Goal: Find specific page/section: Find specific page/section

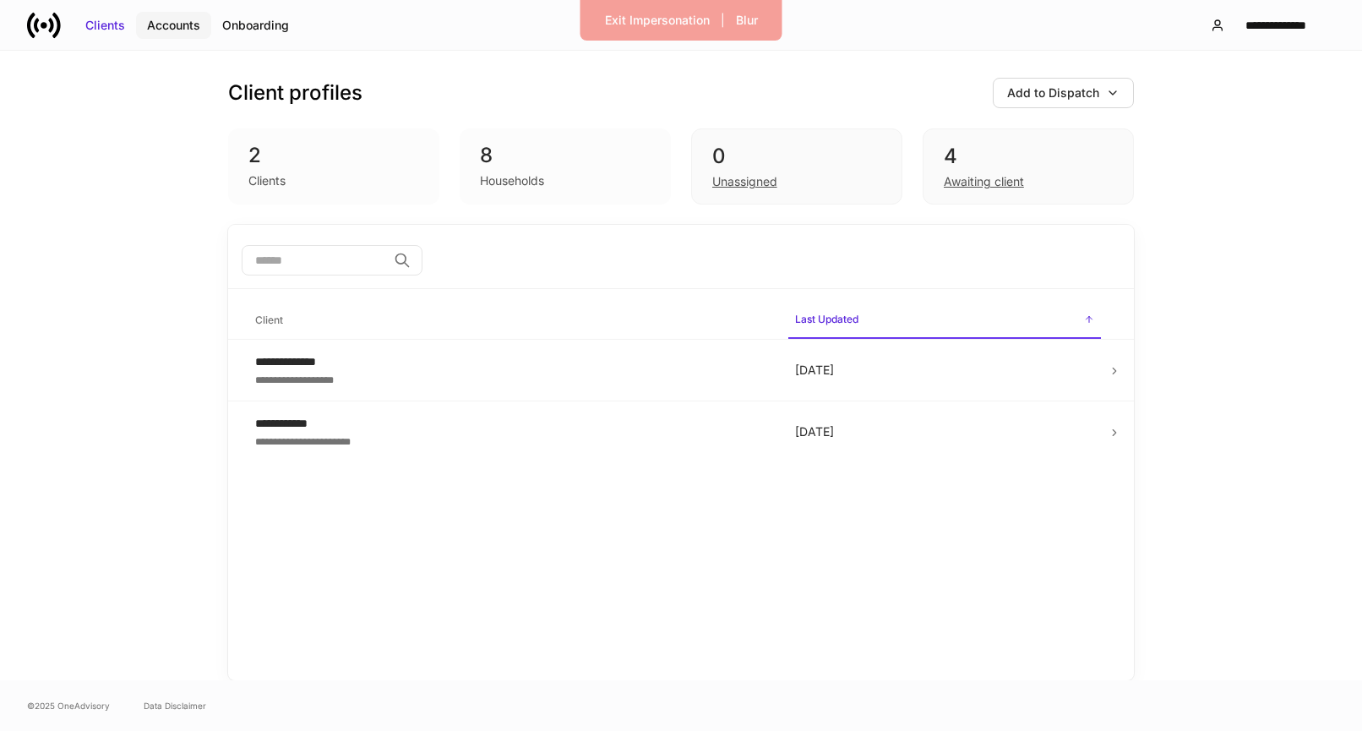
click at [158, 30] on div "Accounts" at bounding box center [173, 25] width 53 height 17
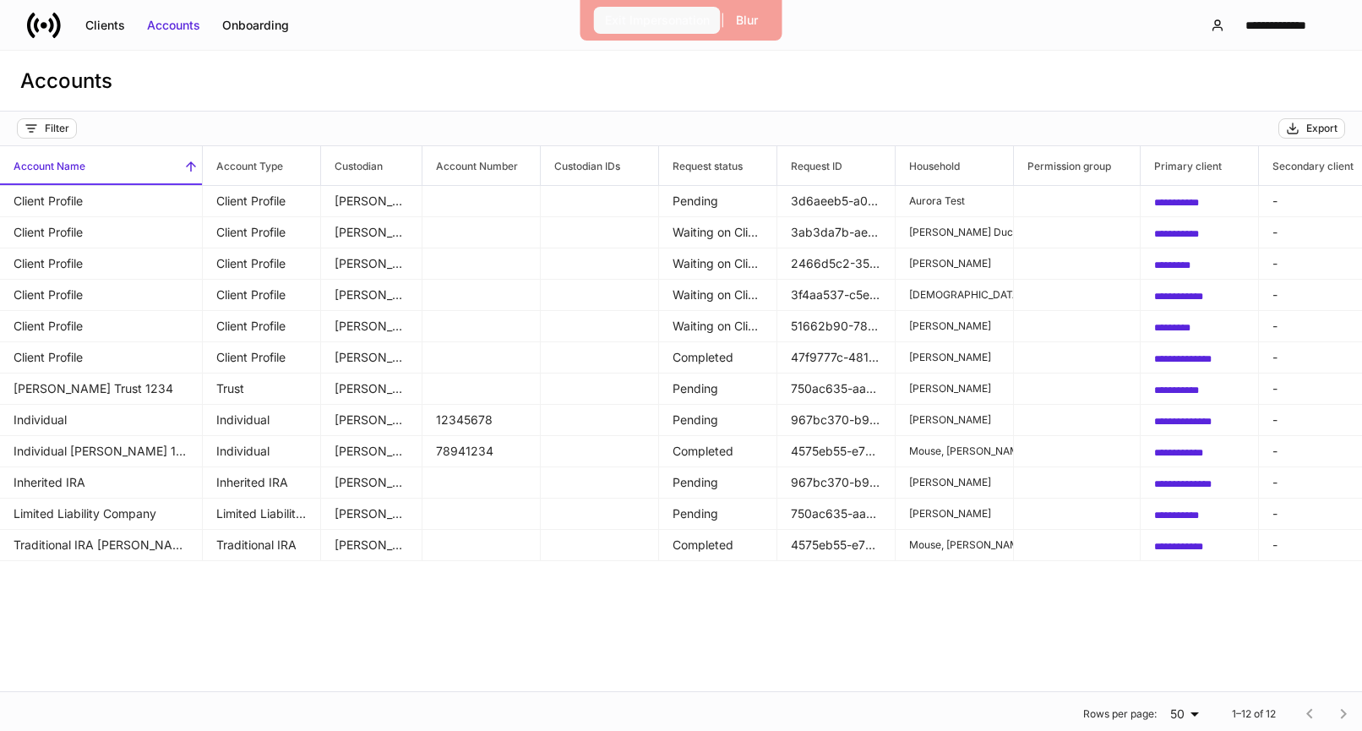
click at [654, 12] on div "Exit Impersonation" at bounding box center [657, 20] width 105 height 17
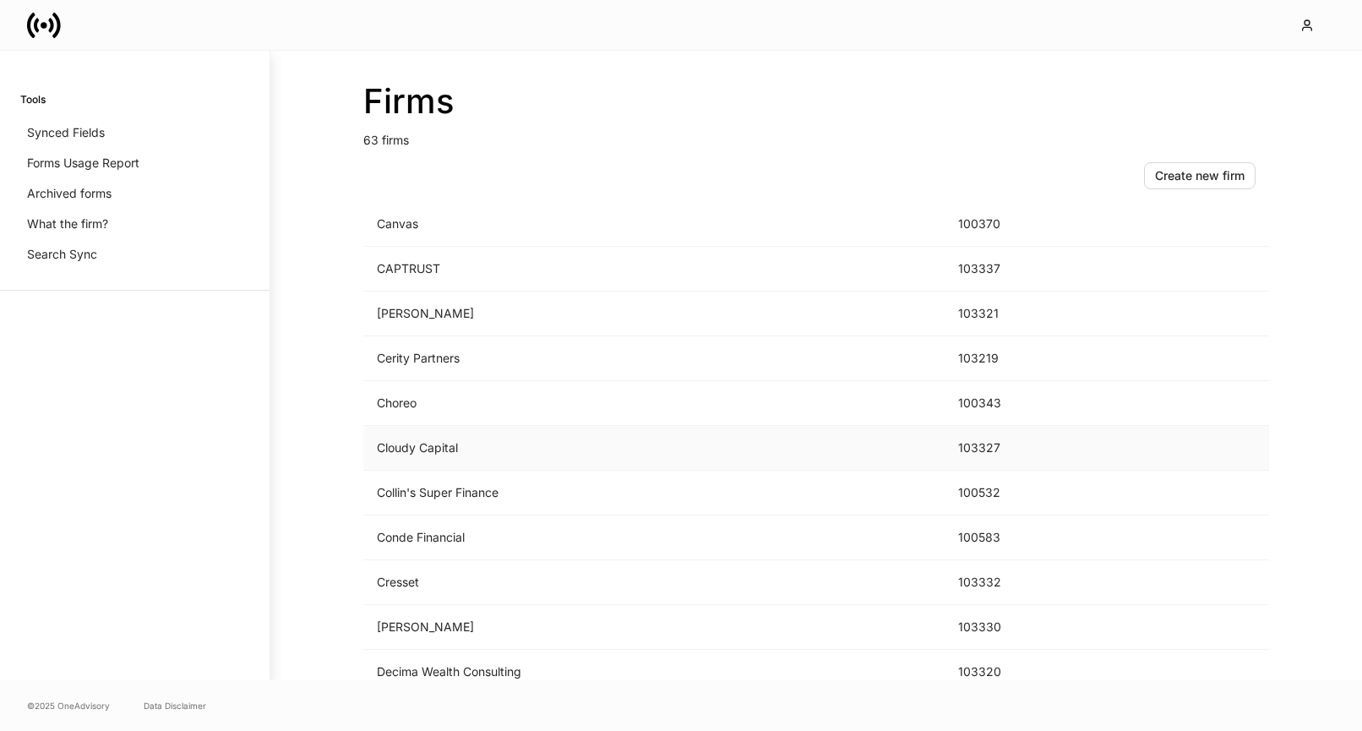
scroll to position [508, 0]
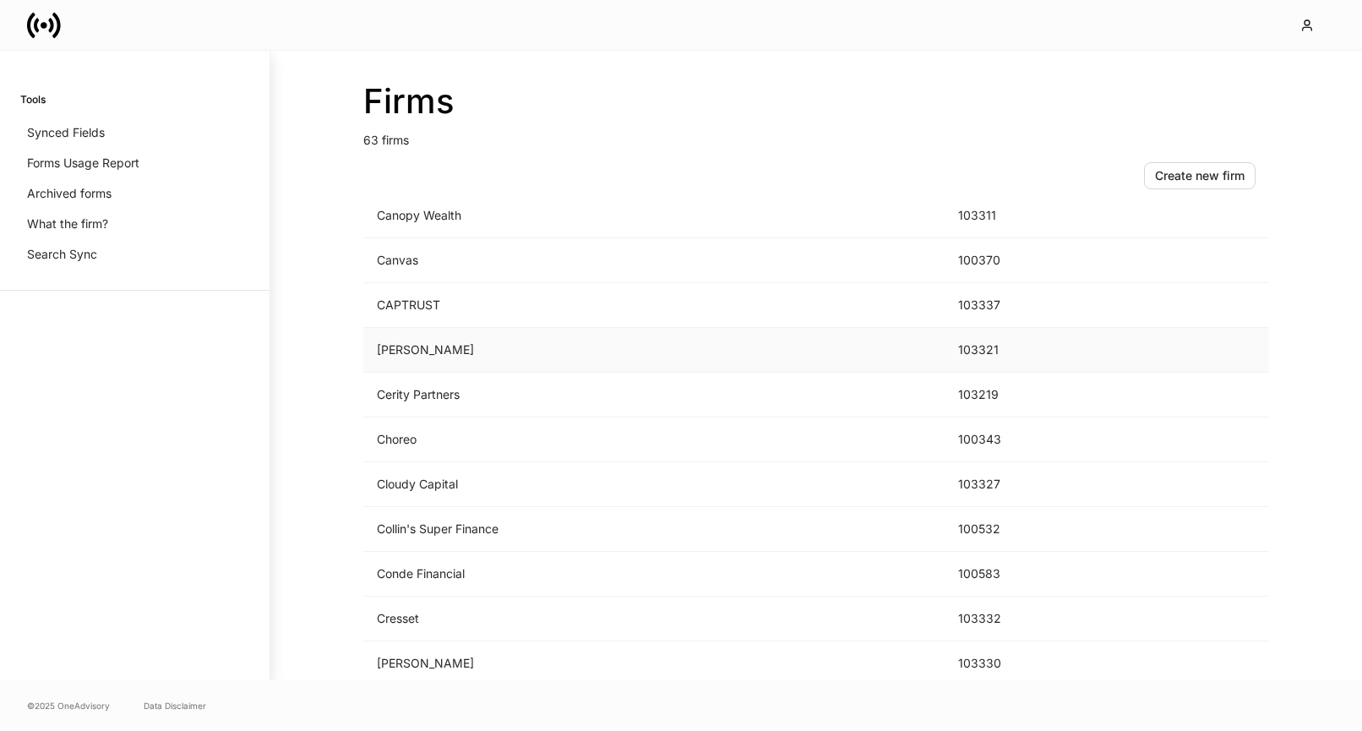
click at [857, 352] on td "[PERSON_NAME]" at bounding box center [653, 350] width 581 height 45
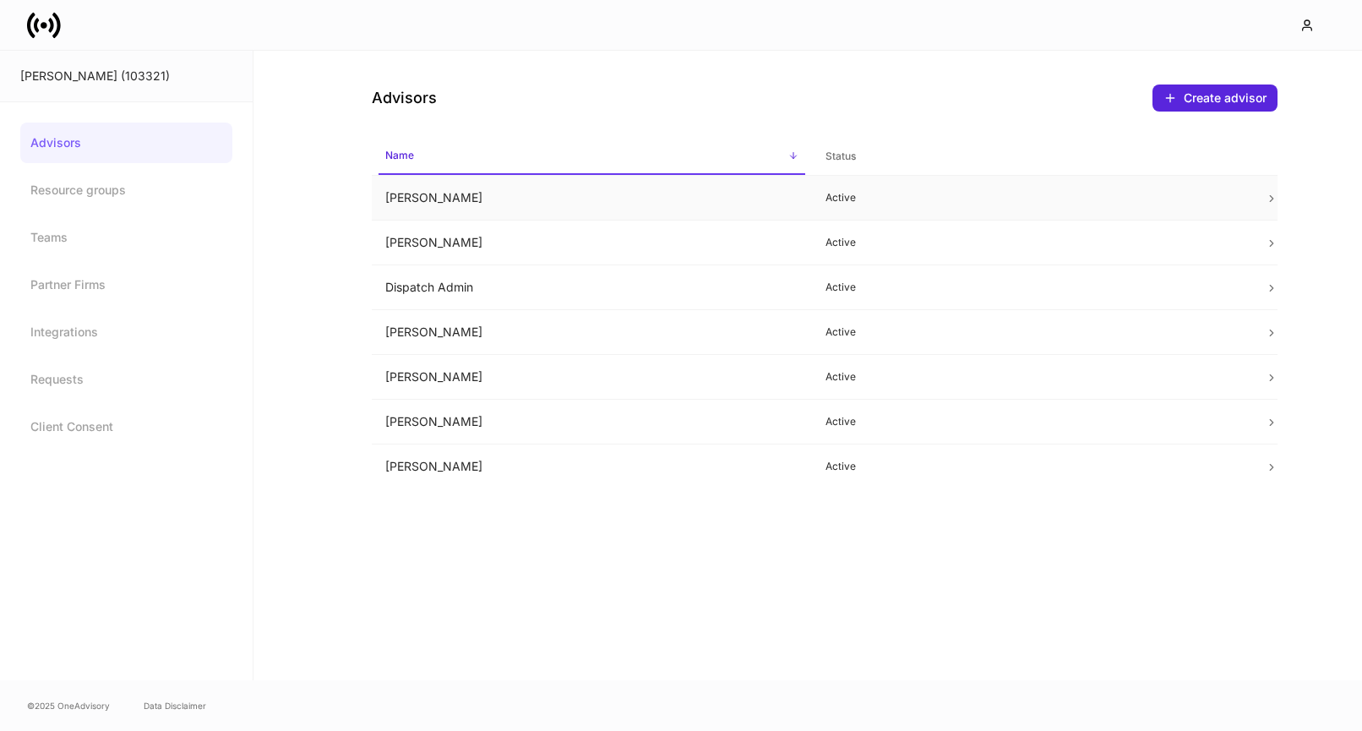
click at [714, 210] on td "Ben Lee" at bounding box center [592, 198] width 440 height 45
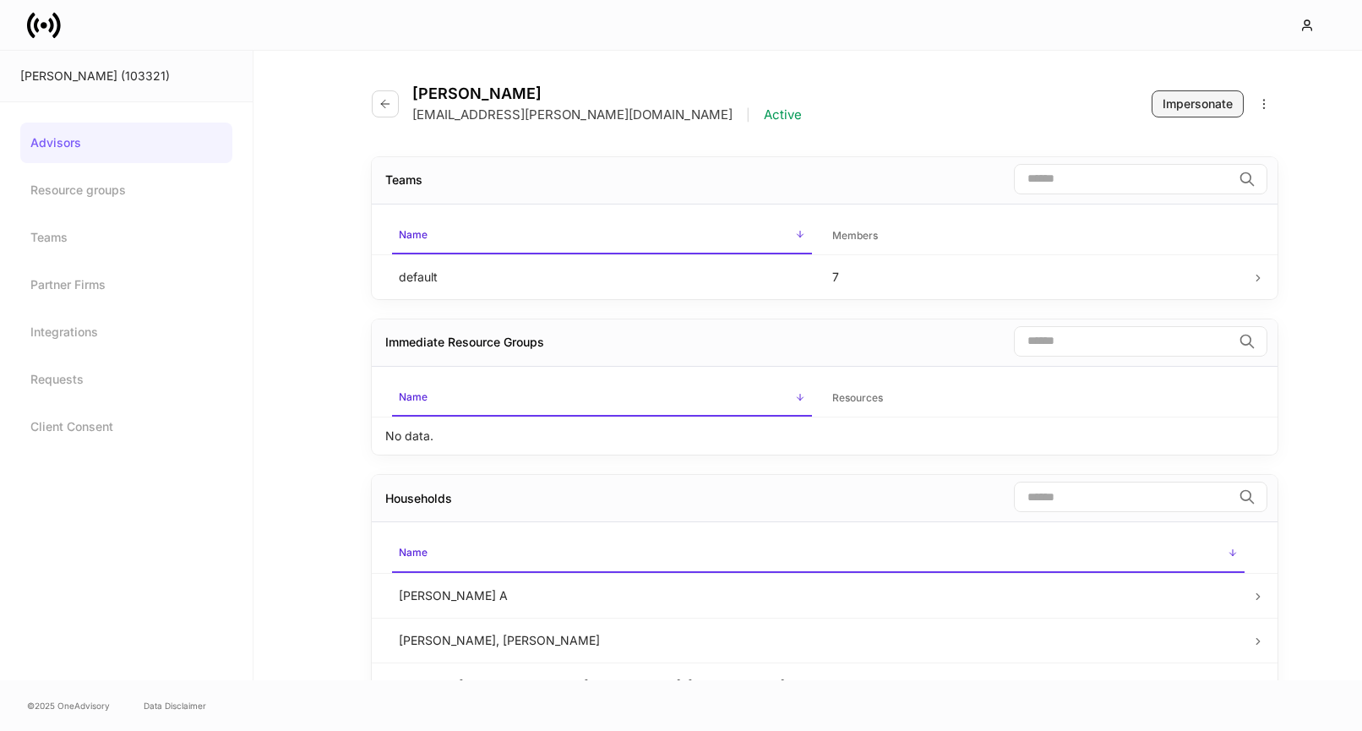
click at [1167, 100] on div "Impersonate" at bounding box center [1198, 104] width 70 height 17
